Goal: Task Accomplishment & Management: Manage account settings

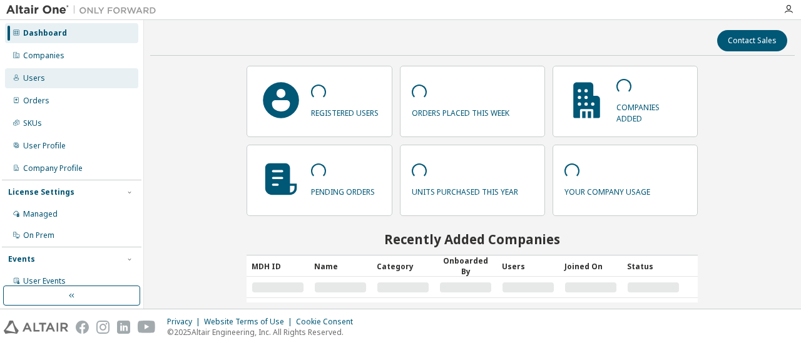
click at [54, 80] on div "Users" at bounding box center [71, 78] width 133 height 20
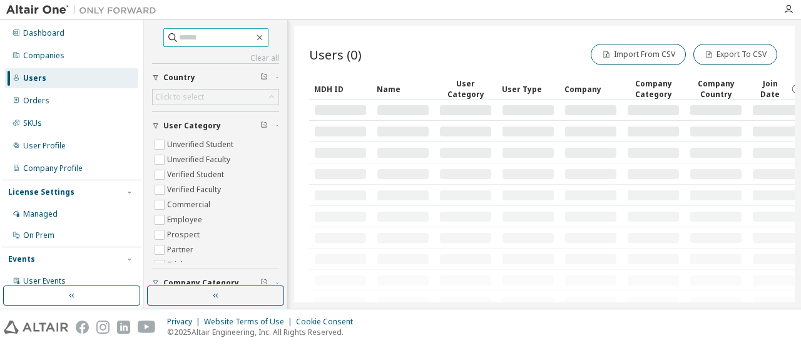
drag, startPoint x: 173, startPoint y: 34, endPoint x: 234, endPoint y: 66, distance: 68.6
click at [179, 34] on input "text" at bounding box center [216, 37] width 75 height 13
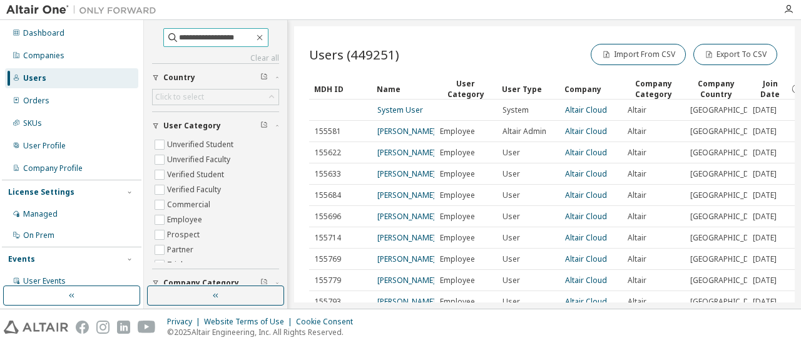
type input "**********"
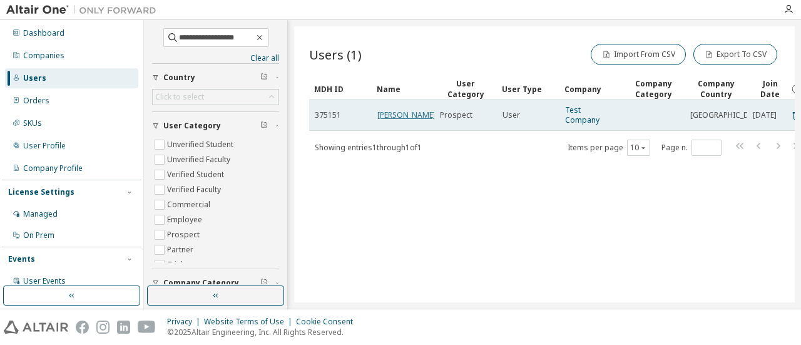
click at [397, 113] on link "[PERSON_NAME]" at bounding box center [407, 115] width 58 height 11
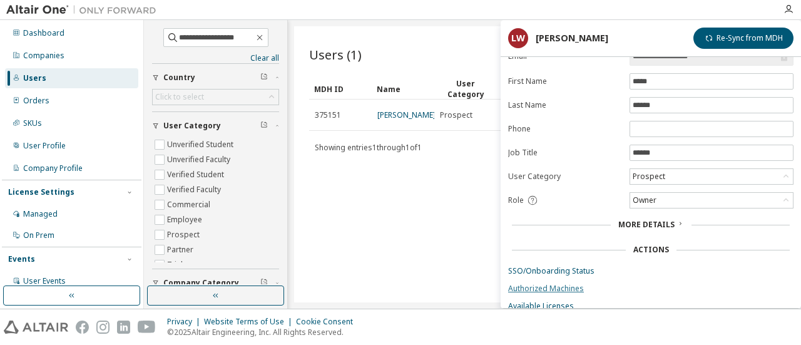
scroll to position [95, 0]
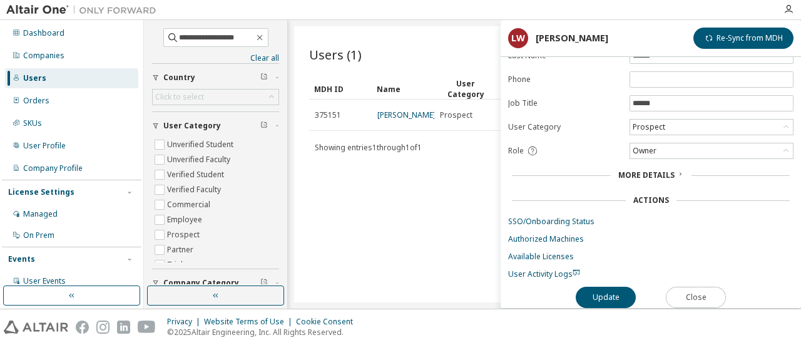
drag, startPoint x: 689, startPoint y: 289, endPoint x: 681, endPoint y: 284, distance: 9.6
click at [689, 289] on button "Close" at bounding box center [696, 297] width 60 height 21
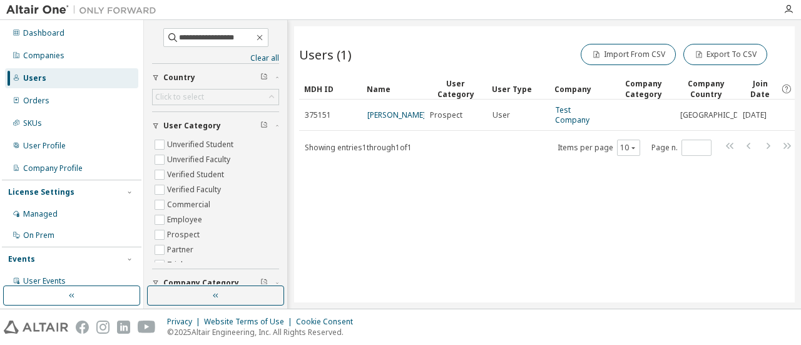
scroll to position [0, 15]
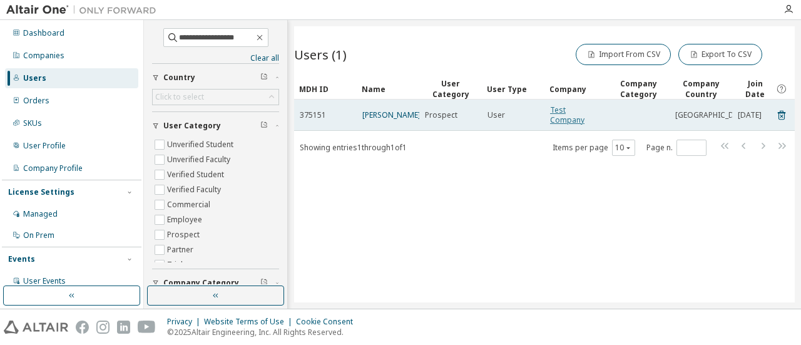
click at [582, 116] on link "Test Company" at bounding box center [567, 115] width 34 height 21
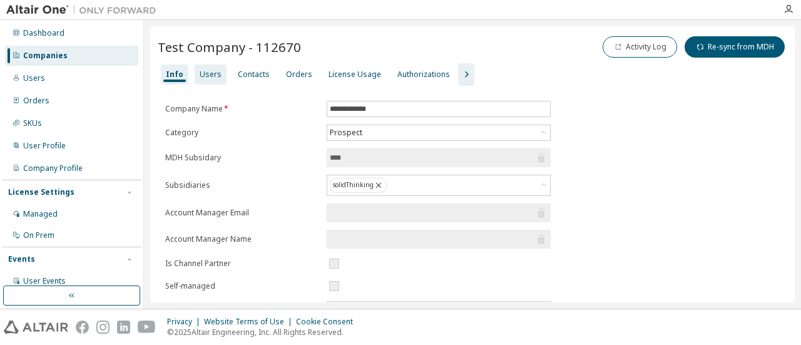
click at [217, 75] on div "Users" at bounding box center [211, 75] width 22 height 10
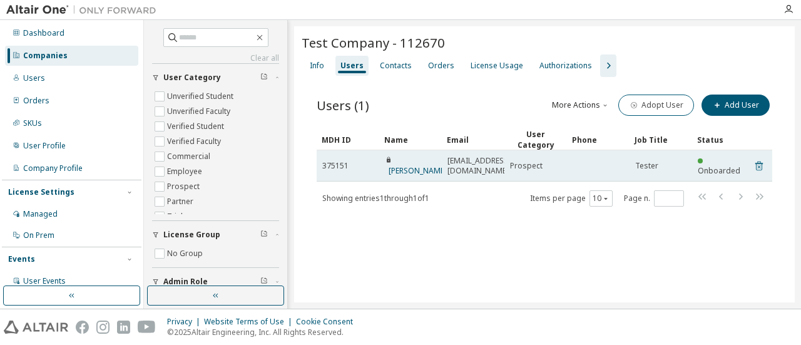
click at [761, 162] on icon at bounding box center [760, 166] width 8 height 9
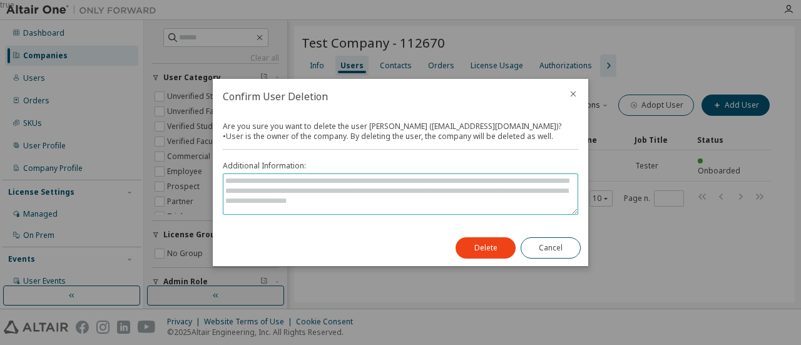
click at [409, 188] on textarea at bounding box center [401, 194] width 354 height 40
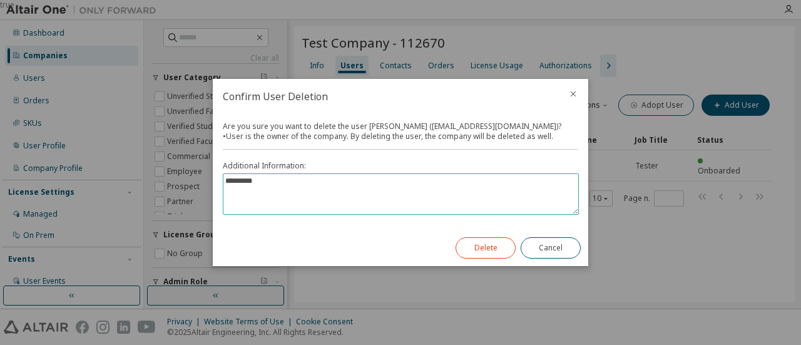
type textarea "*********"
click at [482, 255] on button "Delete" at bounding box center [486, 247] width 60 height 21
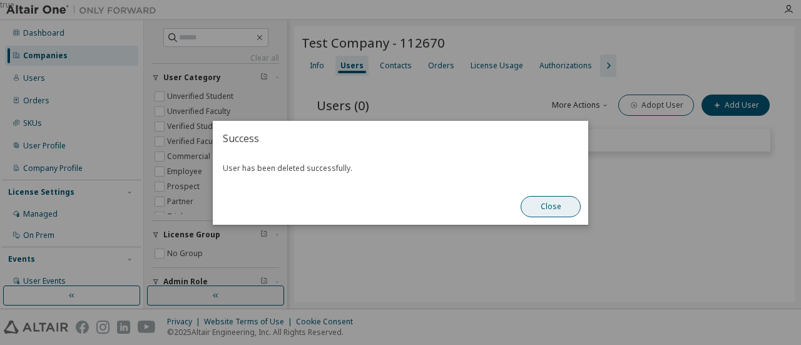
click at [555, 209] on button "Close" at bounding box center [551, 206] width 60 height 21
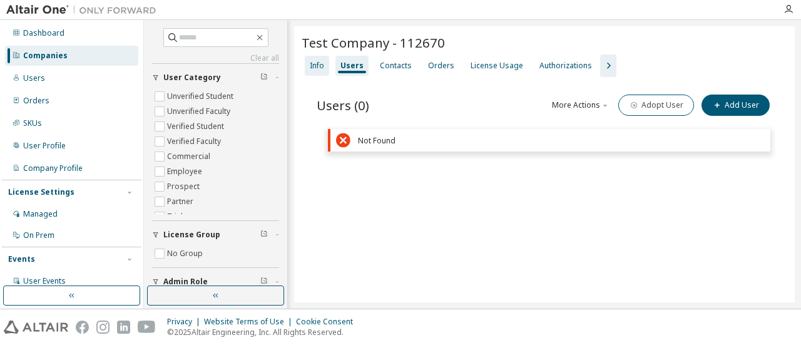
click at [321, 61] on div "Info" at bounding box center [317, 66] width 14 height 10
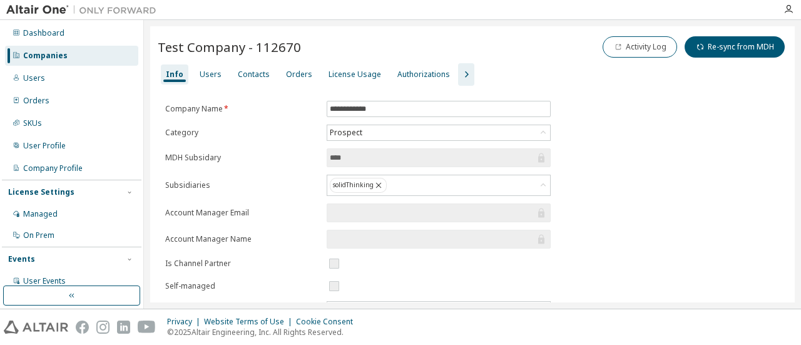
click at [55, 56] on div "Companies" at bounding box center [45, 56] width 44 height 10
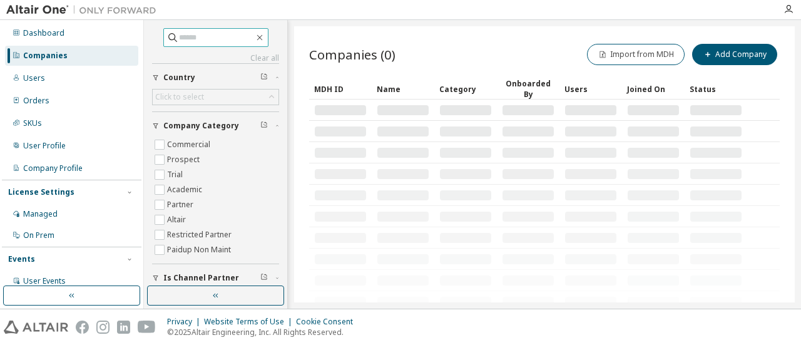
click at [200, 28] on span at bounding box center [215, 37] width 105 height 19
click at [198, 31] on span at bounding box center [215, 37] width 105 height 19
click at [198, 33] on input "text" at bounding box center [216, 37] width 75 height 13
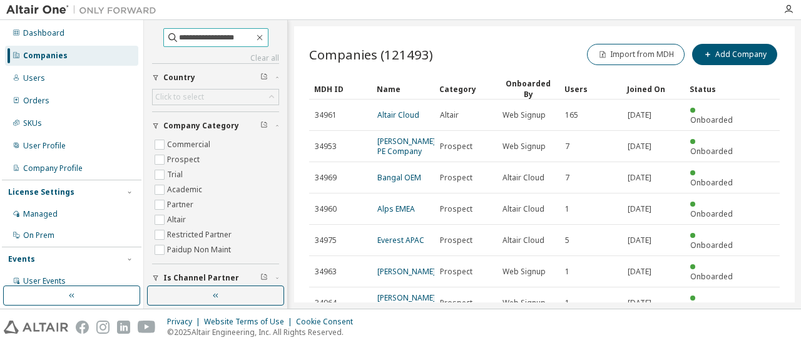
type input "**********"
